Goal: Information Seeking & Learning: Find specific fact

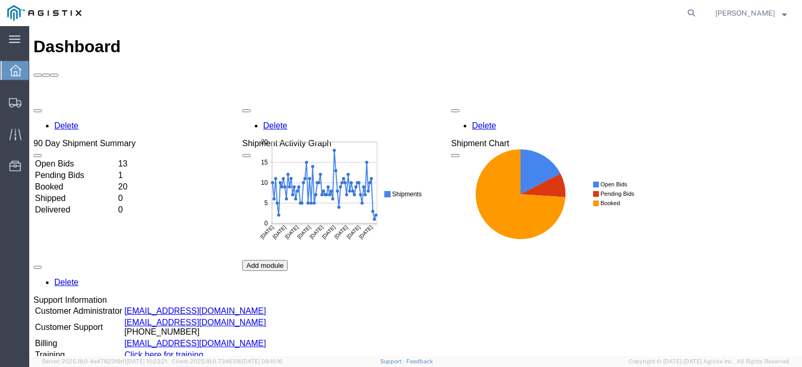
click at [718, 18] on nav "[PERSON_NAME]" at bounding box center [404, 13] width 795 height 26
click at [698, 14] on icon at bounding box center [691, 13] width 15 height 15
click at [661, 12] on input "search" at bounding box center [524, 13] width 317 height 25
paste input "56675716"
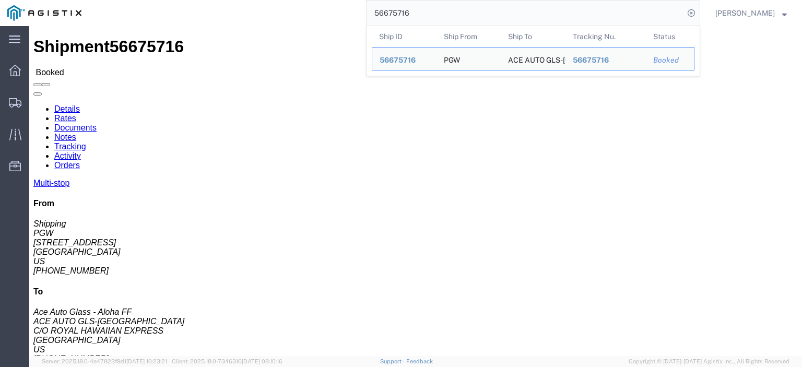
drag, startPoint x: 44, startPoint y: 122, endPoint x: 9, endPoint y: 125, distance: 35.1
click div "Ship From PGW (Shipping) [STREET_ADDRESS] [PHONE_NUMBER] [EMAIL_ADDRESS][DOMAIN…"
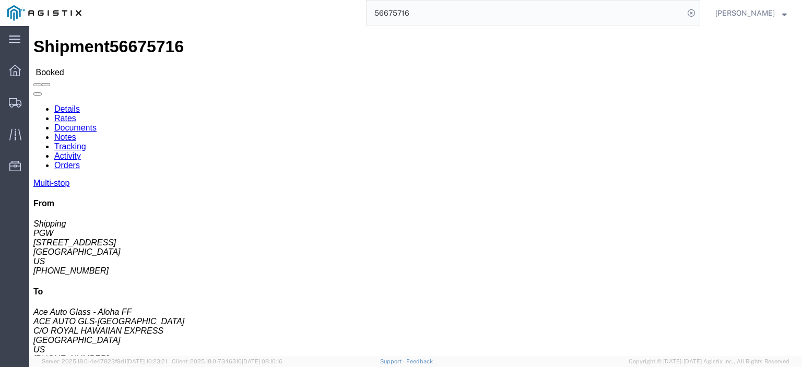
drag, startPoint x: 265, startPoint y: 123, endPoint x: 146, endPoint y: 128, distance: 118.6
click div "Ship To ACE AUTO GLS-[GEOGRAPHIC_DATA] (Ace Auto Glass - Aloha FF) AAOC C/O ROY…"
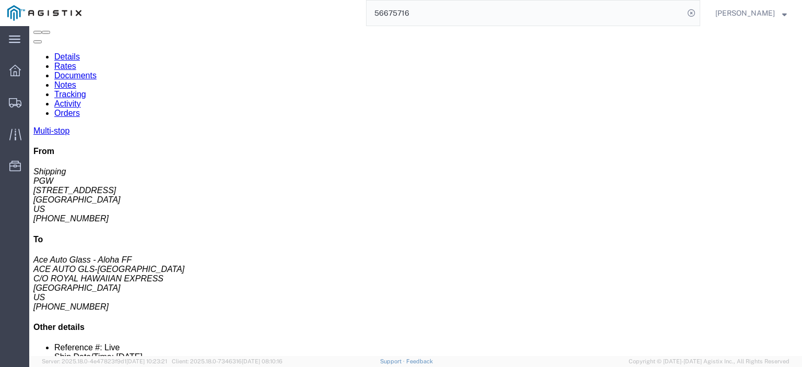
drag, startPoint x: 221, startPoint y: 246, endPoint x: 113, endPoint y: 248, distance: 108.6
click td "SAFELITE GLASS CORPORATION [STREET_ADDRESS][PERSON_NAME]"
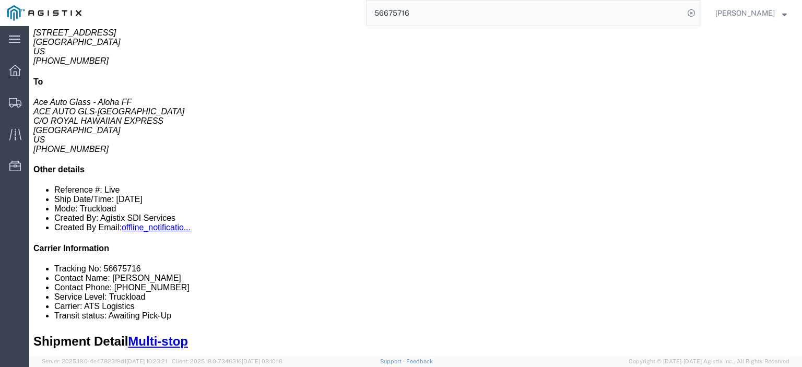
scroll to position [209, 0]
drag, startPoint x: 102, startPoint y: 42, endPoint x: 87, endPoint y: 36, distance: 15.9
click link "Documents"
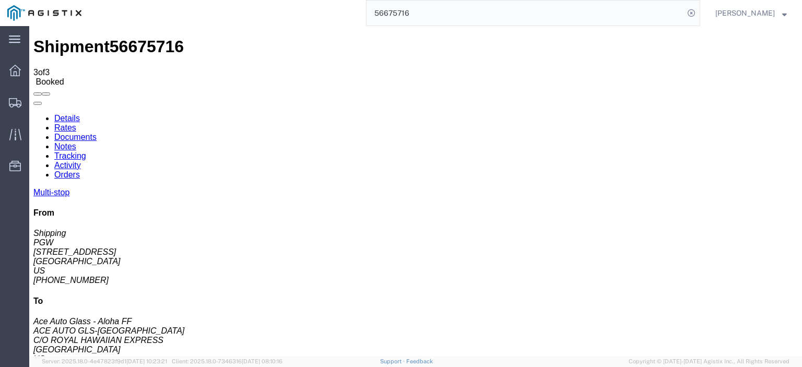
click at [60, 114] on link "Details" at bounding box center [67, 118] width 26 height 9
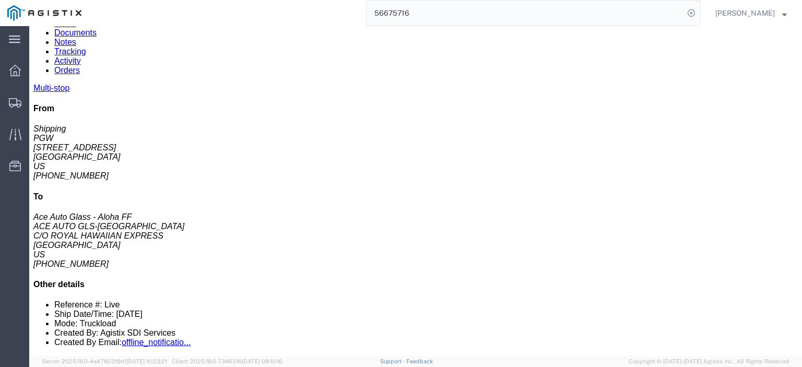
drag, startPoint x: 194, startPoint y: 200, endPoint x: 114, endPoint y: 205, distance: 79.5
click div "[STREET_ADDRESS][PERSON_NAME]"
copy div "[STREET_ADDRESS][PERSON_NAME]"
drag, startPoint x: 198, startPoint y: 195, endPoint x: 109, endPoint y: 193, distance: 88.8
click td "SAFELITE GLASS CORPORATION [STREET_ADDRESS][PERSON_NAME]"
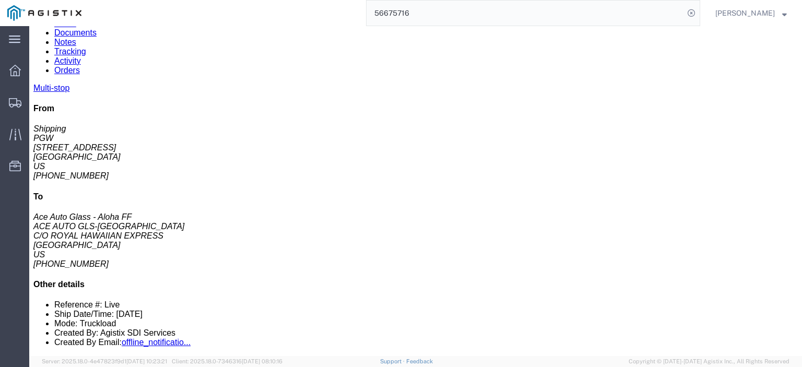
copy div "SAFELITE GLASS CORPORATION"
drag, startPoint x: 261, startPoint y: 204, endPoint x: 246, endPoint y: 203, distance: 15.2
click div "[STREET_ADDRESS][PERSON_NAME]"
drag, startPoint x: 265, startPoint y: 203, endPoint x: 198, endPoint y: 207, distance: 67.0
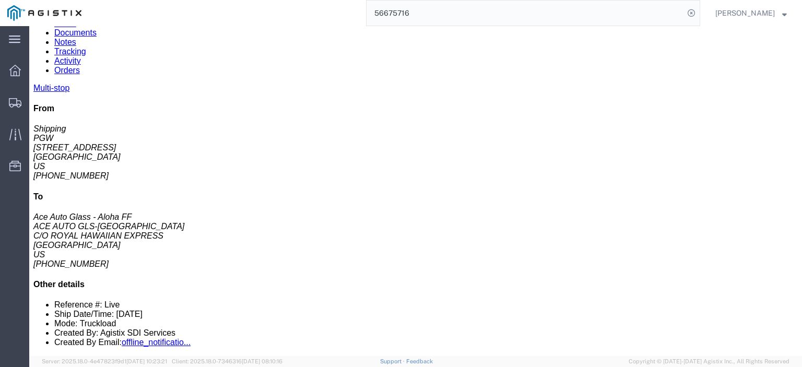
click div "[STREET_ADDRESS][PERSON_NAME]"
copy div "[GEOGRAPHIC_DATA]"
drag, startPoint x: 470, startPoint y: 203, endPoint x: 373, endPoint y: 207, distance: 96.6
click div "Email: [EMAIL_ADDRESS][DOMAIN_NAME]"
copy div "[EMAIL_ADDRESS][DOMAIN_NAME]"
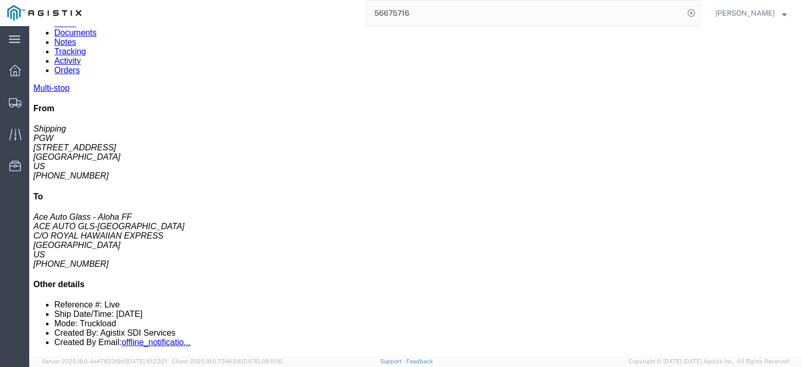
drag, startPoint x: 427, startPoint y: 195, endPoint x: 388, endPoint y: 197, distance: 38.7
click div "Phone Nu.: [PHONE_NUMBER]"
drag, startPoint x: 401, startPoint y: 196, endPoint x: 454, endPoint y: 195, distance: 52.7
click div "Email: [EMAIL_ADDRESS][DOMAIN_NAME]"
click div "Phone Nu.: [PHONE_NUMBER]"
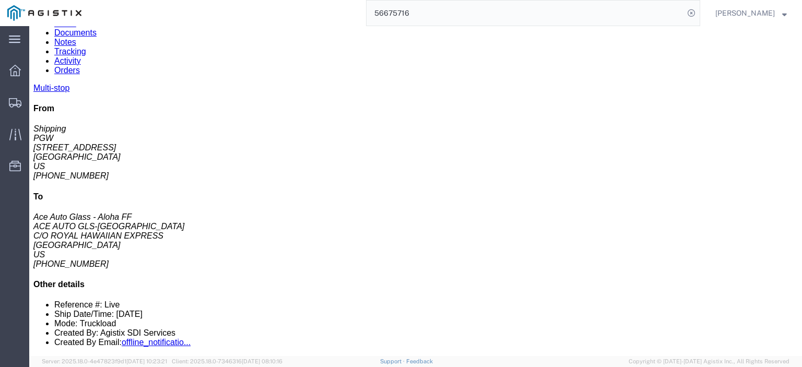
drag, startPoint x: 430, startPoint y: 193, endPoint x: 388, endPoint y: 196, distance: 41.9
click div "Phone Nu.: [PHONE_NUMBER]"
copy div "9094724370"
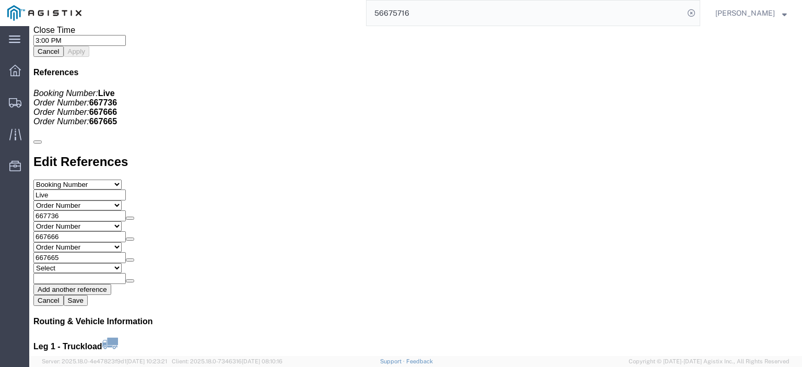
scroll to position [1096, 0]
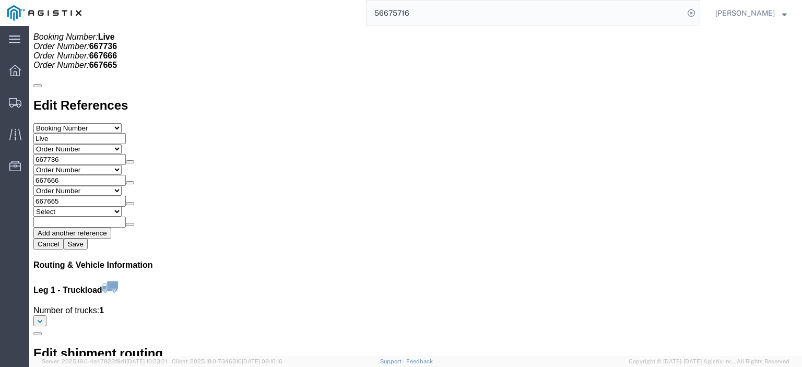
click link "Rates"
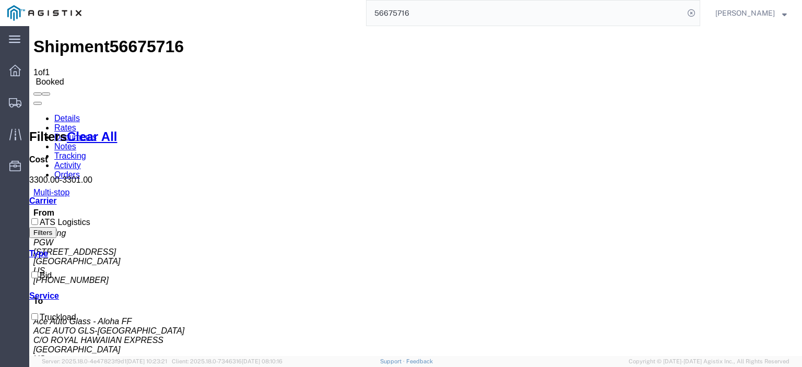
click at [76, 142] on link "Notes" at bounding box center [65, 146] width 22 height 9
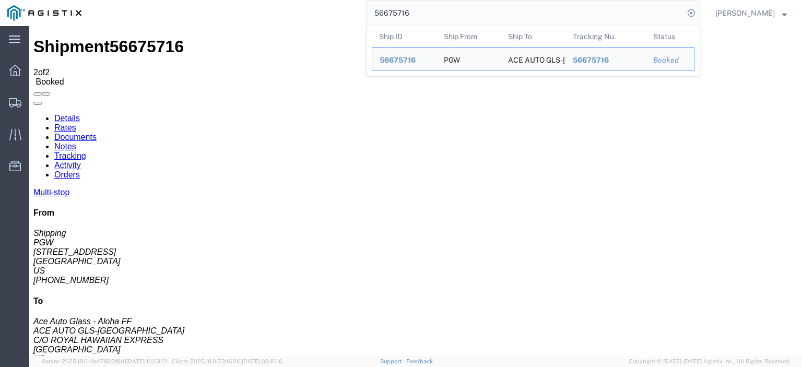
drag, startPoint x: 374, startPoint y: 14, endPoint x: 345, endPoint y: 8, distance: 29.8
click at [343, 8] on div "56675716 Ship ID Ship From Ship To Tracking Nu. Status Ship ID 56675716 Ship Fr…" at bounding box center [394, 13] width 611 height 26
paste input "684"
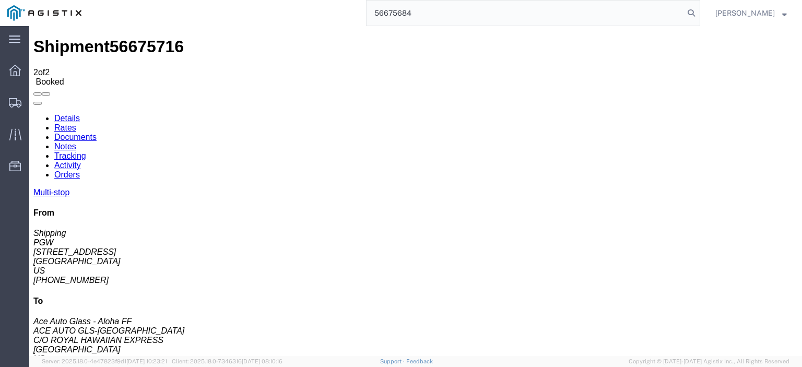
type input "56675684"
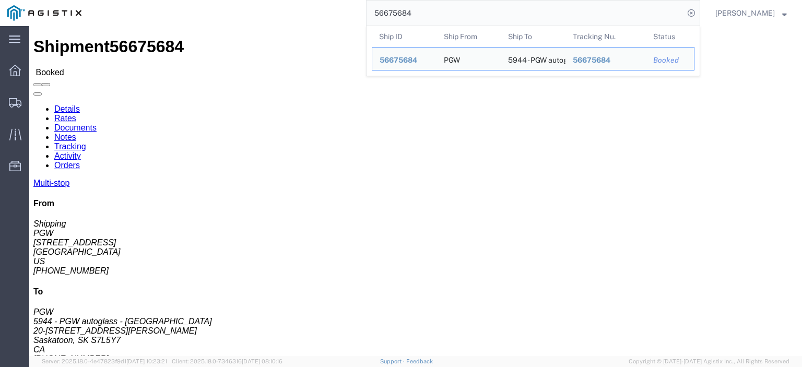
drag, startPoint x: 267, startPoint y: 319, endPoint x: 267, endPoint y: 313, distance: 5.7
click div "5944 - PGW autoglass - [GEOGRAPHIC_DATA]"
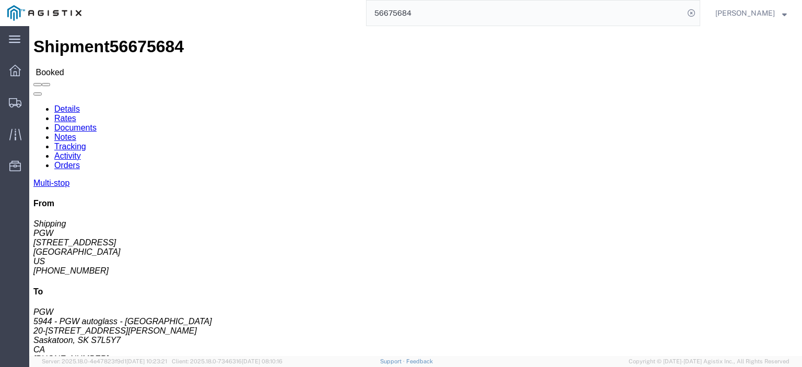
drag, startPoint x: 43, startPoint y: 123, endPoint x: 17, endPoint y: 122, distance: 26.1
click div "Ship From PGW (Shipping) [STREET_ADDRESS] [PHONE_NUMBER] [EMAIL_ADDRESS][DOMAIN…"
copy address "[STREET_ADDRESS]"
drag, startPoint x: 231, startPoint y: 124, endPoint x: 146, endPoint y: 126, distance: 85.7
click div "Ship To 5944 - PGW autoglass - [GEOGRAPHIC_DATA] (PGW) 5944 20-[GEOGRAPHIC_DATA…"
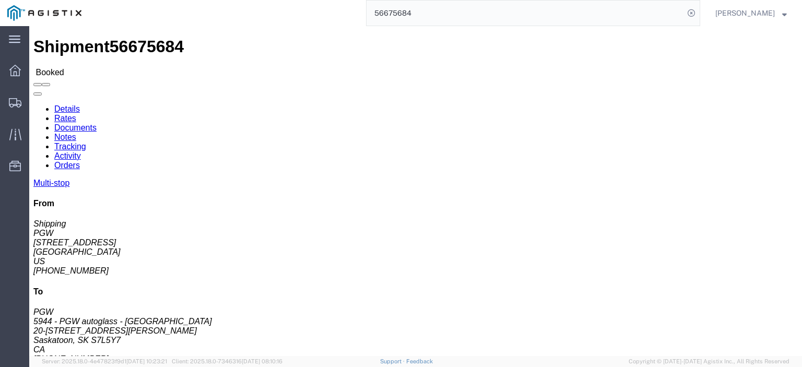
copy address "20-[STREET_ADDRESS][PERSON_NAME]"
drag, startPoint x: 168, startPoint y: 111, endPoint x: 149, endPoint y: 105, distance: 19.3
click div "Ship To 5944 - PGW autoglass - [GEOGRAPHIC_DATA] (PGW) 5944 20-[GEOGRAPHIC_DATA…"
copy address "5944 - PGW autoglass - [GEOGRAPHIC_DATA] (PGW) 5944"
drag, startPoint x: 229, startPoint y: 130, endPoint x: 147, endPoint y: 135, distance: 82.1
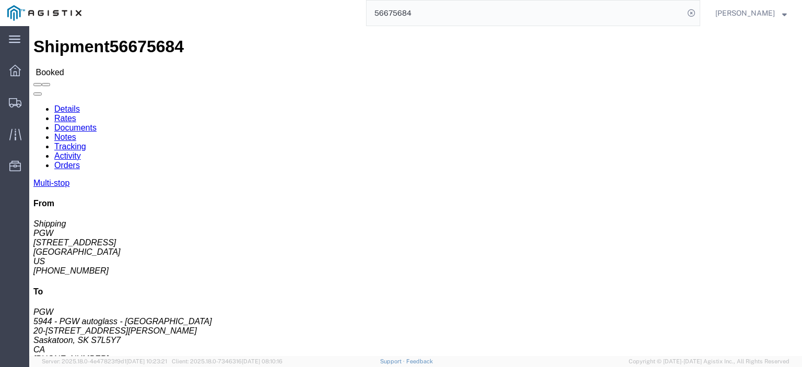
click div "Ship To 5944 - PGW autoglass - [GEOGRAPHIC_DATA] (PGW) 5944 20-[GEOGRAPHIC_DATA…"
copy address "Saskatoon, SK S7L5Y7"
click link "Documents"
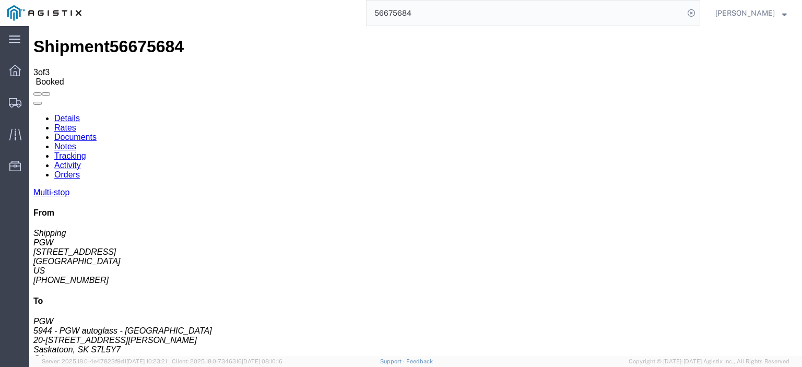
click at [64, 114] on link "Details" at bounding box center [67, 118] width 26 height 9
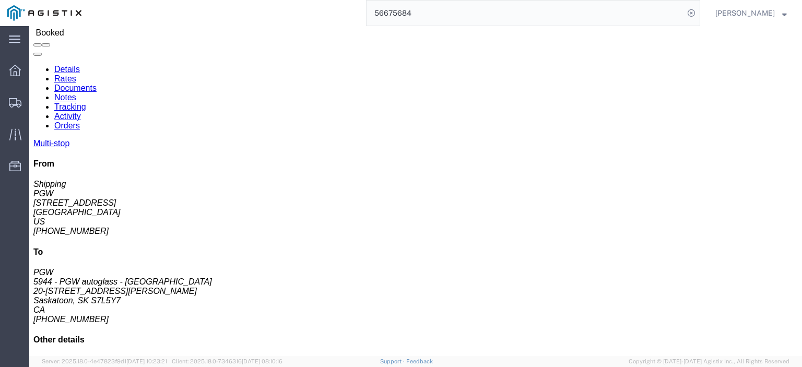
scroll to position [104, 0]
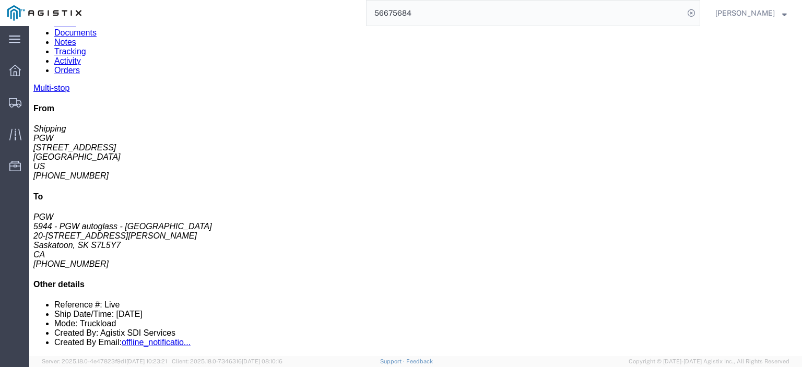
drag, startPoint x: 195, startPoint y: 204, endPoint x: 112, endPoint y: 204, distance: 82.5
click td "5942 - PGW autoglass - [PERSON_NAME] #10 [STREET_ADDRESS]"
copy div "#10 [STREET_ADDRESS]"
drag, startPoint x: 428, startPoint y: 205, endPoint x: 350, endPoint y: 207, distance: 78.3
click div "Email: [EMAIL_ADDRESS][DOMAIN_NAME]"
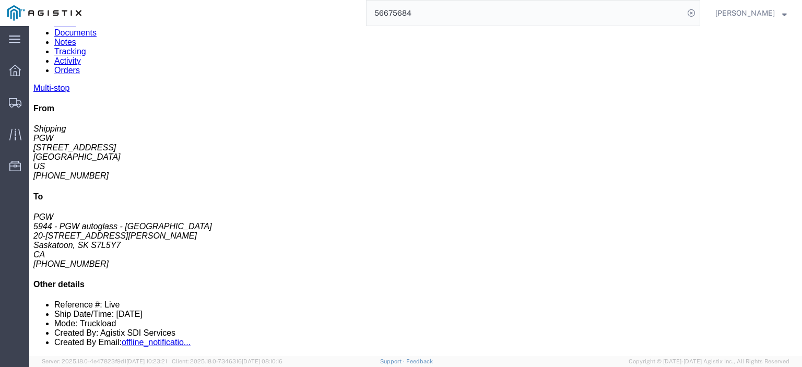
click div "Email: [EMAIL_ADDRESS][DOMAIN_NAME]"
drag, startPoint x: 452, startPoint y: 203, endPoint x: 353, endPoint y: 209, distance: 98.8
click div "Email: [EMAIL_ADDRESS][DOMAIN_NAME]"
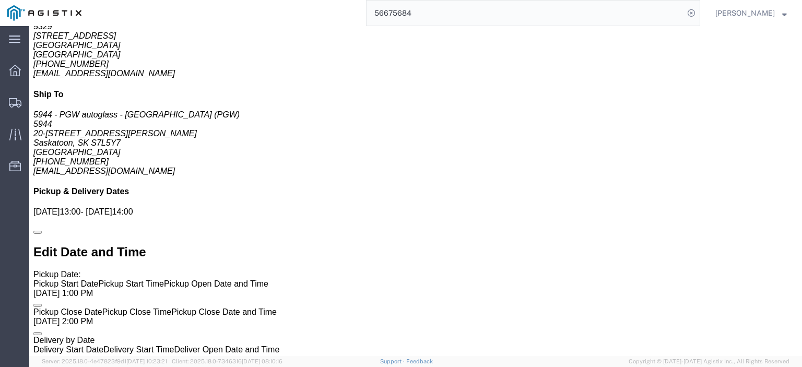
scroll to position [731, 0]
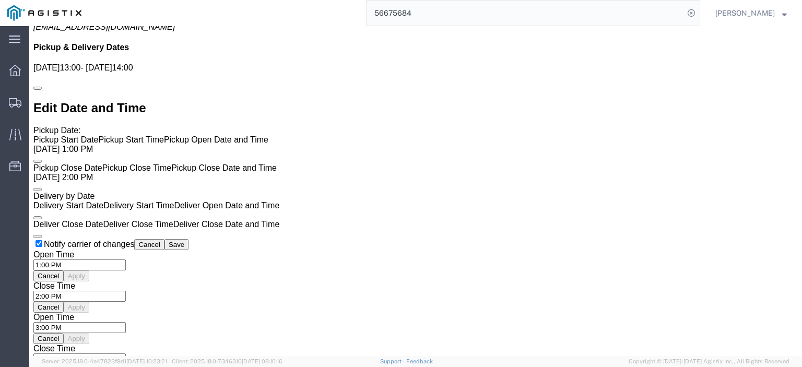
click link "Rates"
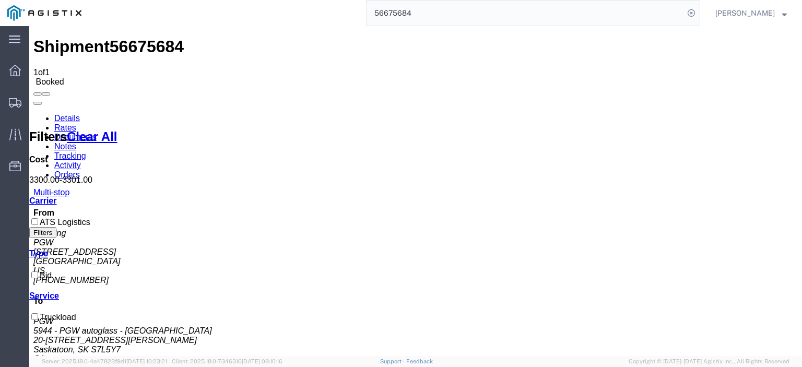
click at [76, 142] on link "Notes" at bounding box center [65, 146] width 22 height 9
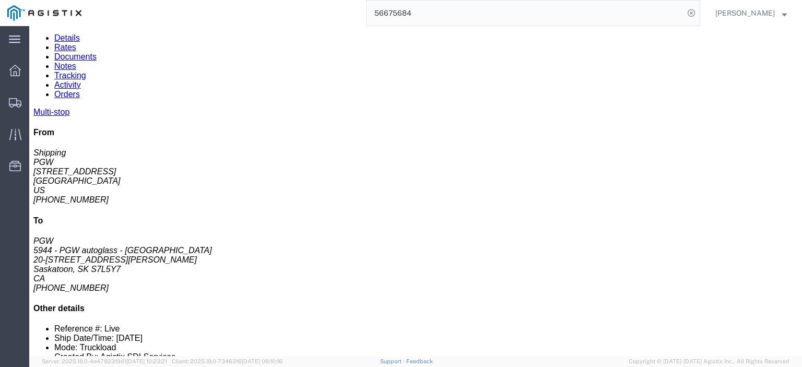
scroll to position [96, 0]
